Goal: Transaction & Acquisition: Purchase product/service

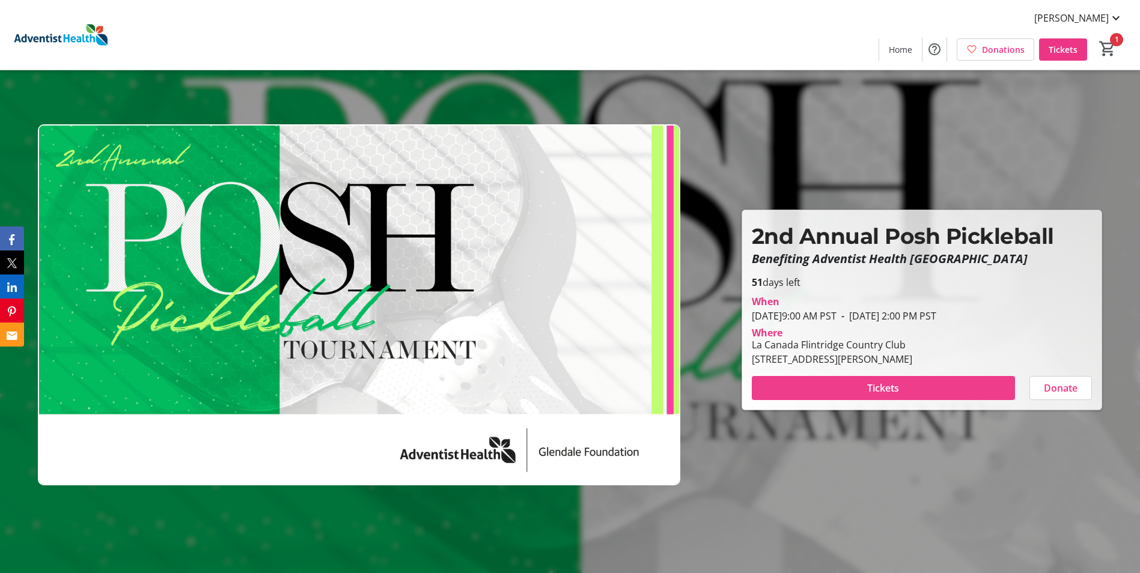
click at [908, 381] on span at bounding box center [882, 388] width 263 height 29
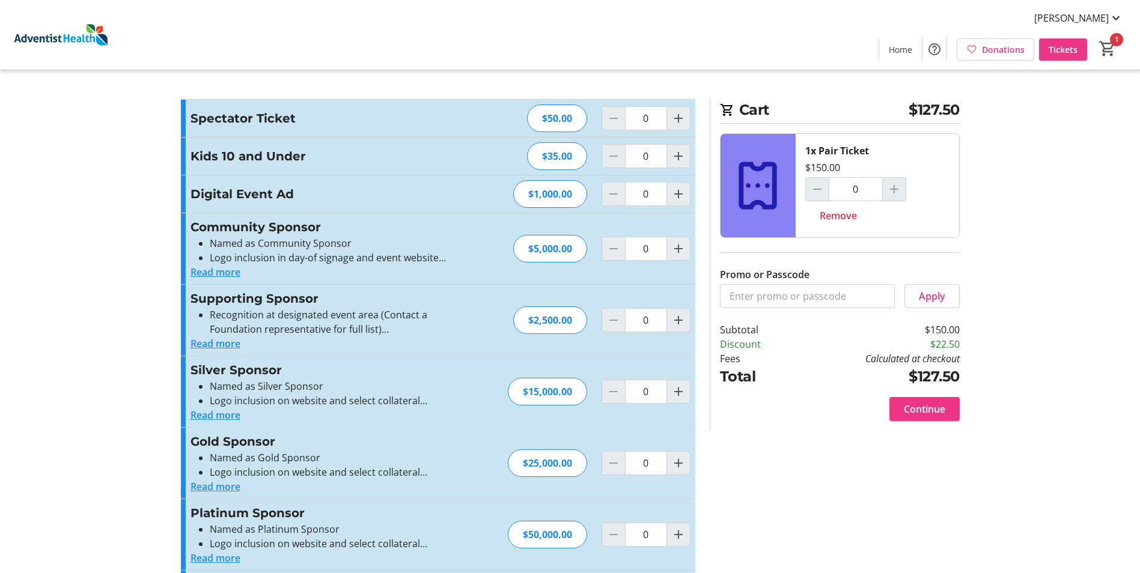
click at [225, 267] on button "Read more" at bounding box center [215, 272] width 50 height 14
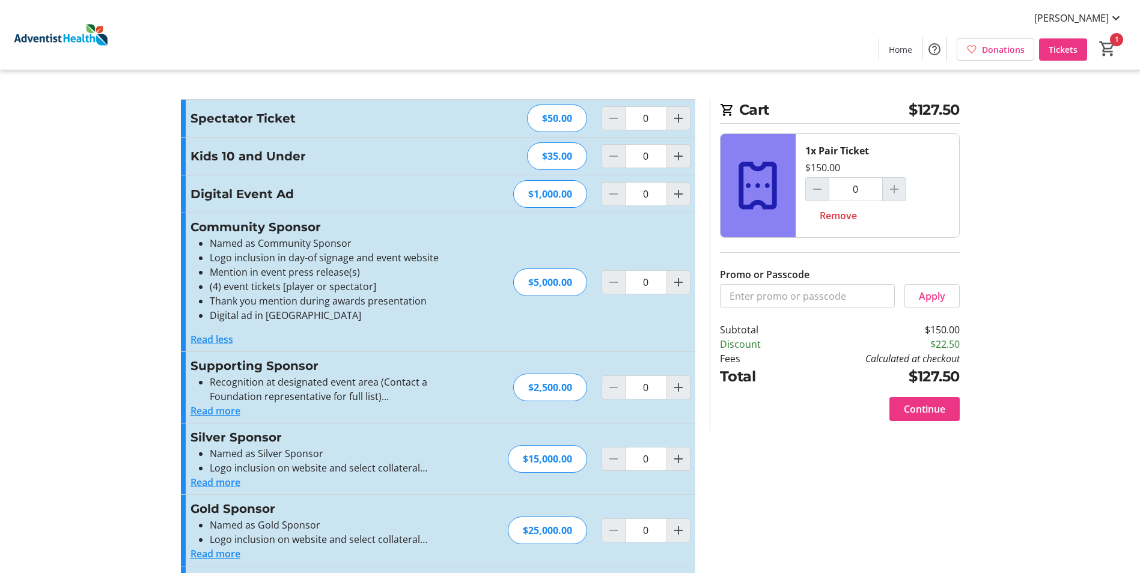
click at [353, 311] on li "Digital ad in [GEOGRAPHIC_DATA]" at bounding box center [331, 315] width 243 height 14
drag, startPoint x: 347, startPoint y: 316, endPoint x: 174, endPoint y: 235, distance: 190.8
click at [174, 235] on section "Promo or Passcode Apply Spectator Ticket $50.00 0 Kids 10 and Under $35.00 0 Di…" at bounding box center [438, 411] width 529 height 624
copy div "Community Sponsor Named as Community Sponsor Logo inclusion in day-of signage a…"
